Goal: Task Accomplishment & Management: Manage account settings

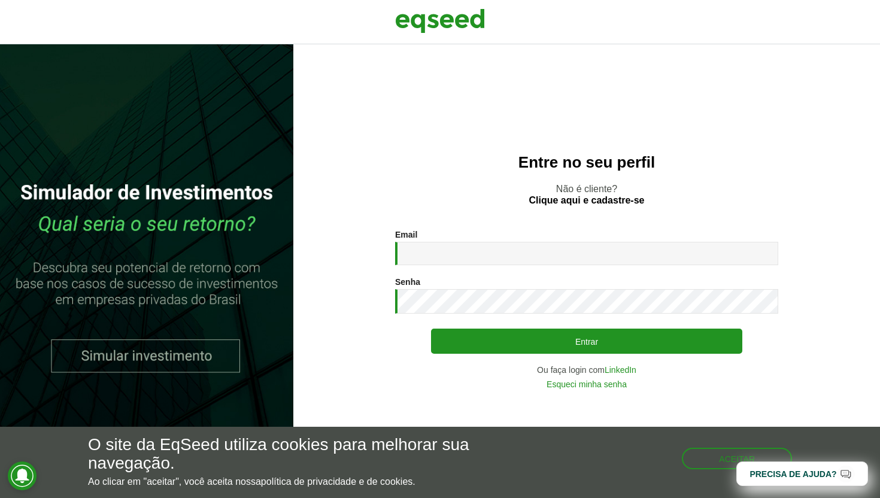
click at [481, 239] on div "Email * Digite seu endereço de e-mail." at bounding box center [586, 247] width 383 height 35
click at [453, 254] on input "Email *" at bounding box center [586, 253] width 383 height 23
type input "**********"
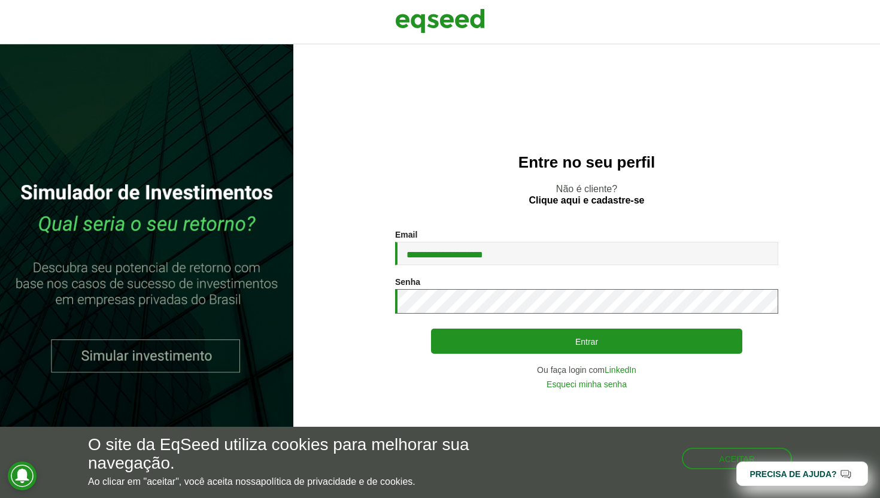
click at [431, 329] on button "Entrar" at bounding box center [586, 341] width 311 height 25
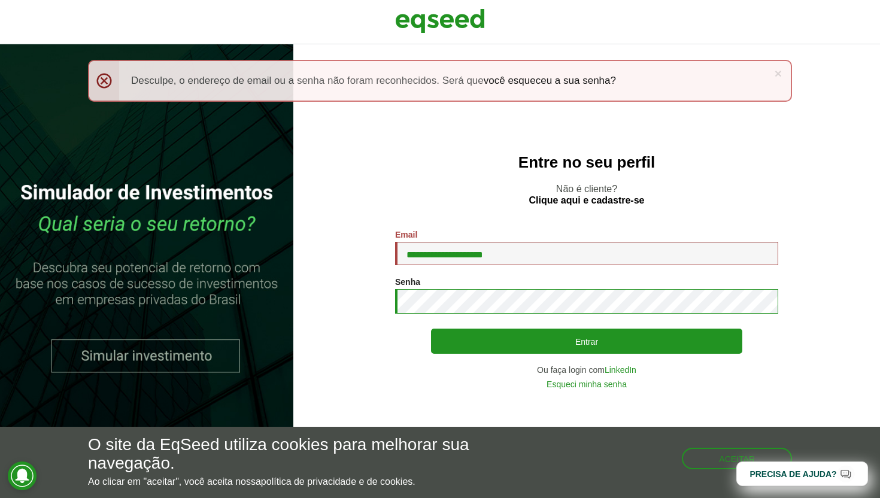
click at [431, 329] on button "Entrar" at bounding box center [586, 341] width 311 height 25
click at [481, 251] on input "**********" at bounding box center [586, 253] width 383 height 23
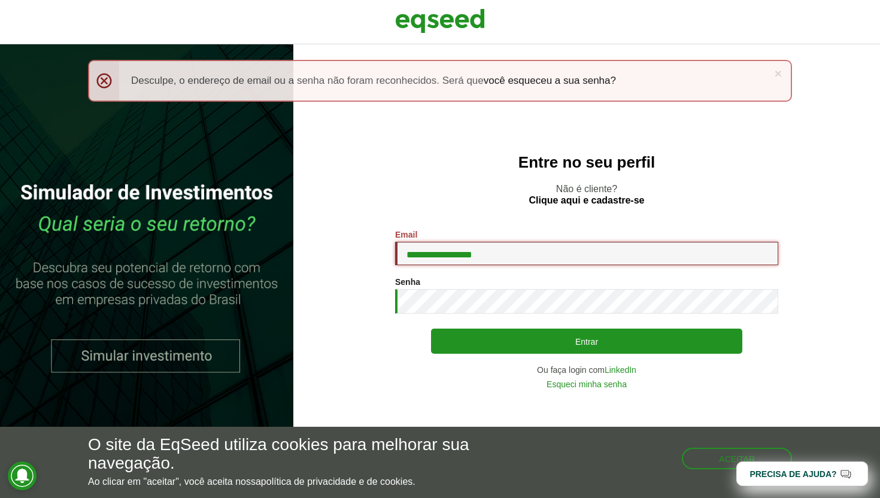
type input "**********"
click at [431, 329] on button "Entrar" at bounding box center [586, 341] width 311 height 25
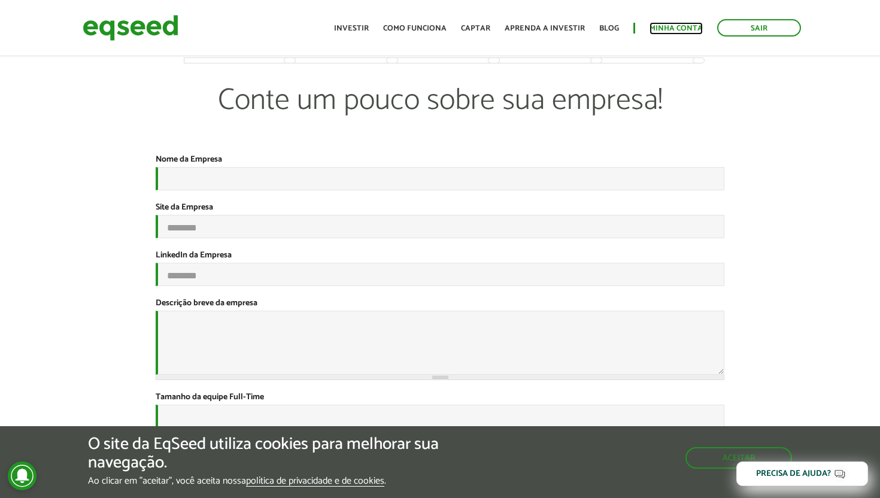
click at [679, 27] on link "Minha conta" at bounding box center [676, 29] width 53 height 8
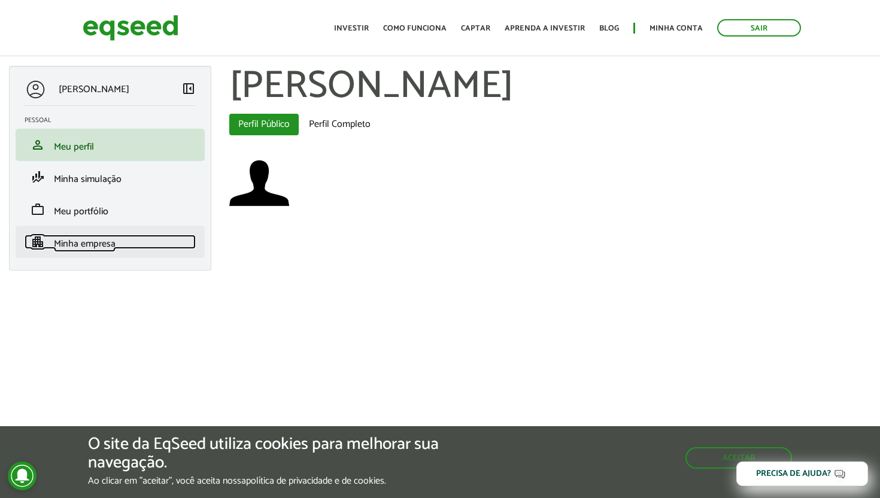
click at [91, 243] on span "Minha empresa" at bounding box center [85, 244] width 62 height 16
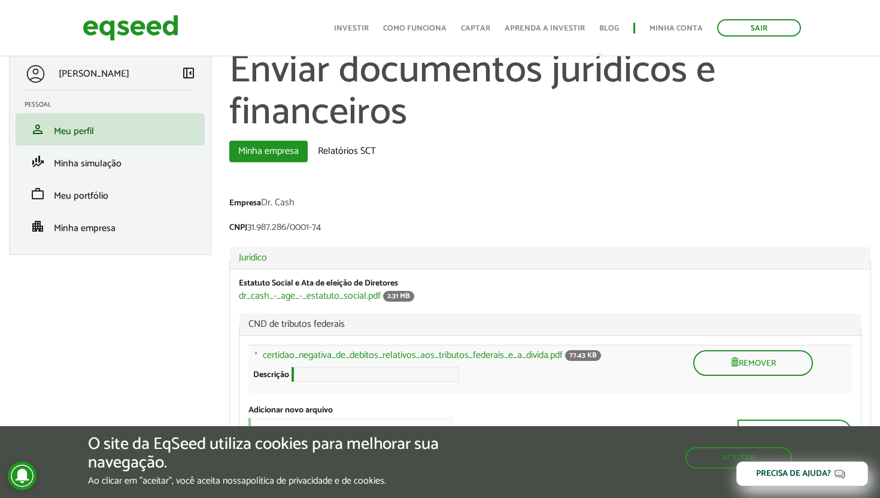
scroll to position [16, 0]
click at [356, 147] on link "Relatórios SCT" at bounding box center [347, 151] width 76 height 22
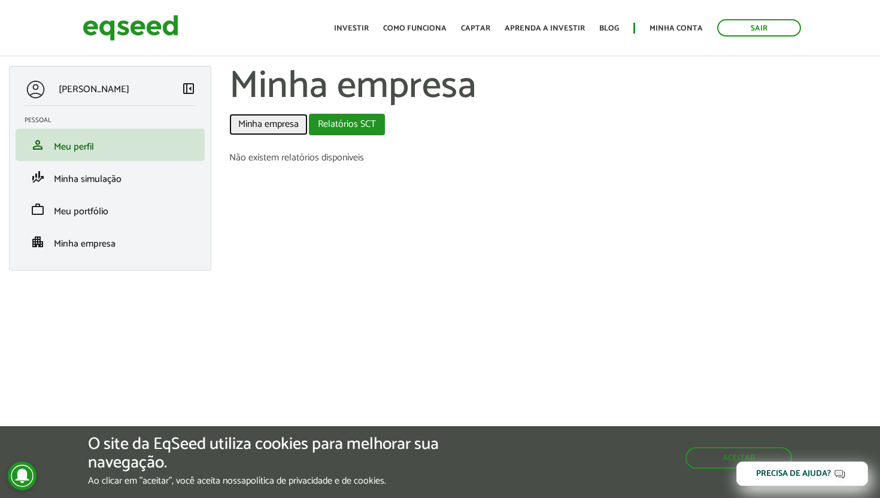
click at [284, 123] on link "Minha empresa" at bounding box center [268, 125] width 78 height 22
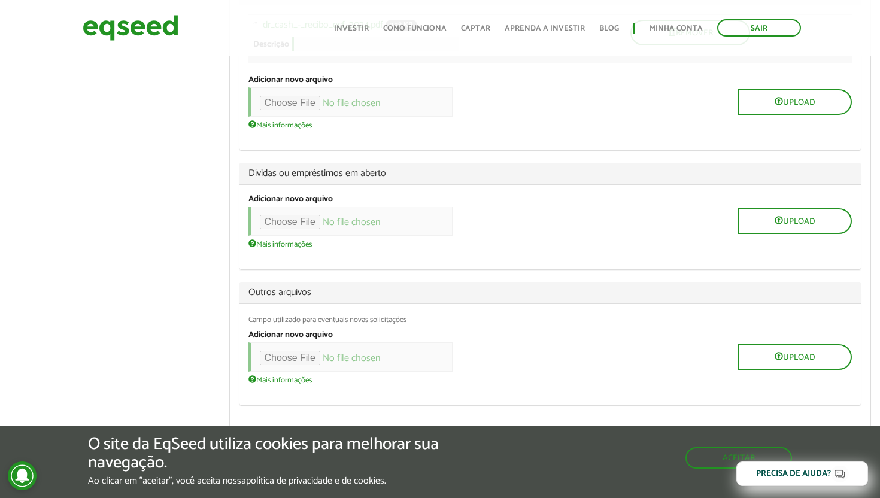
scroll to position [1904, 0]
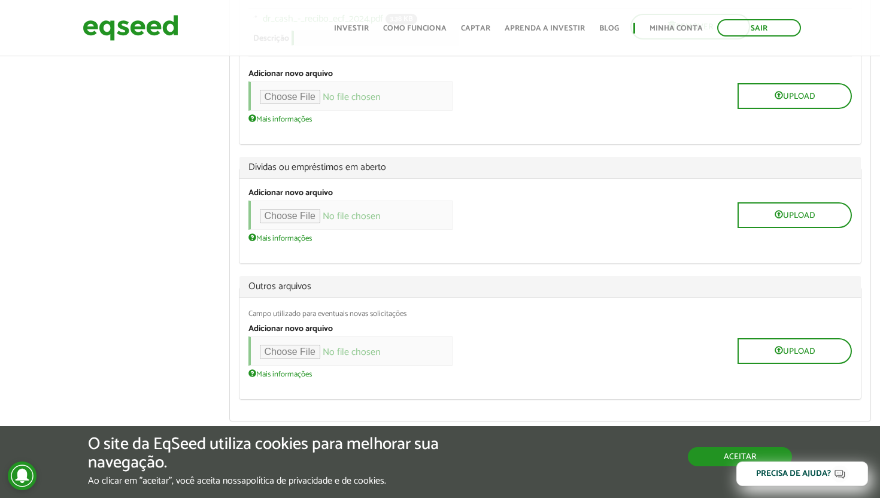
click at [701, 460] on button "Aceitar" at bounding box center [740, 456] width 104 height 19
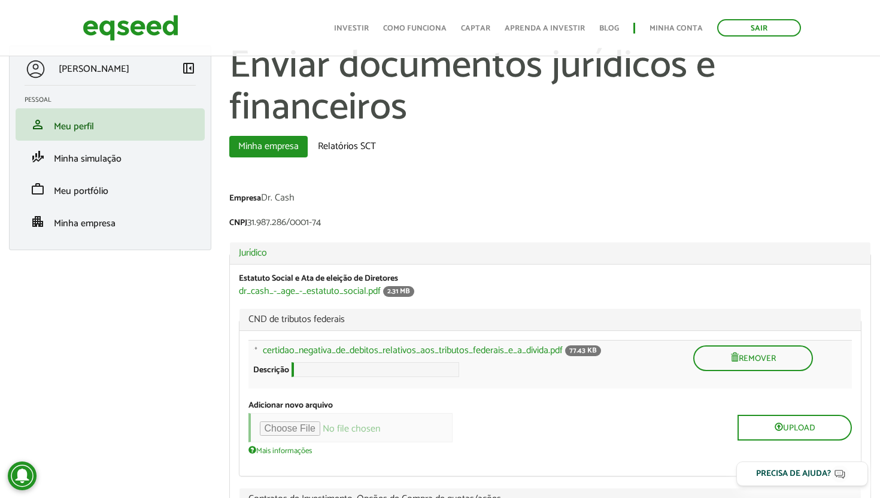
scroll to position [0, 0]
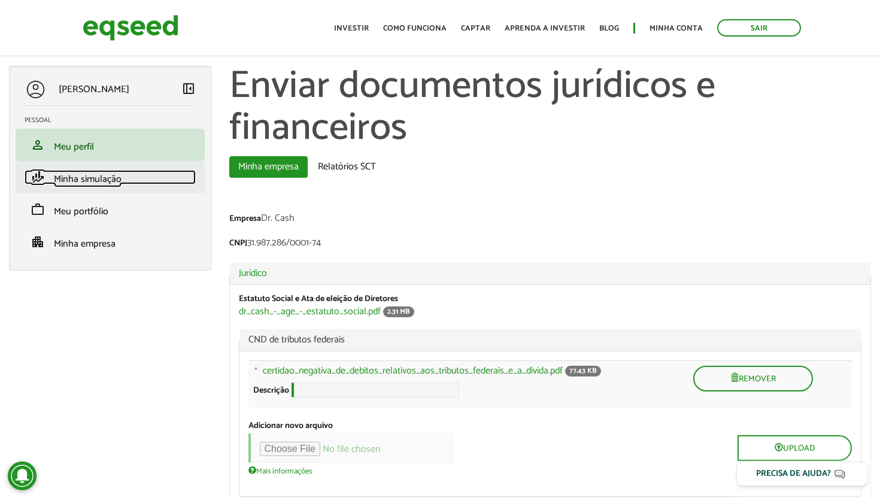
click at [150, 174] on link "finance_mode Minha simulação" at bounding box center [110, 177] width 171 height 14
